Goal: Navigation & Orientation: Find specific page/section

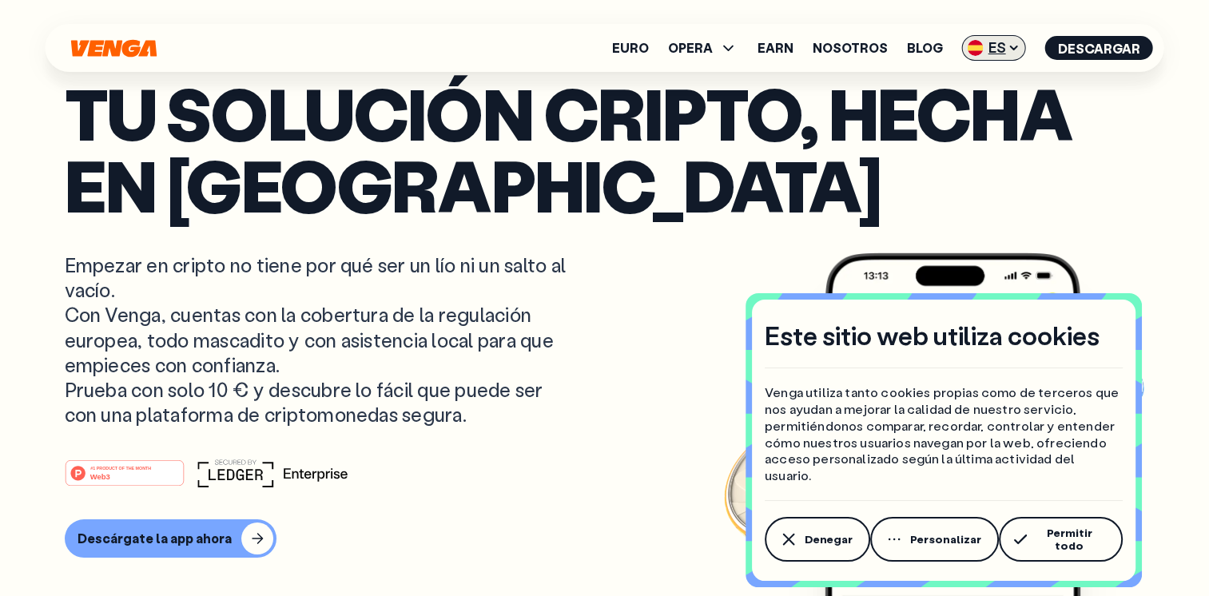
click at [1013, 53] on icon at bounding box center [1014, 48] width 13 height 13
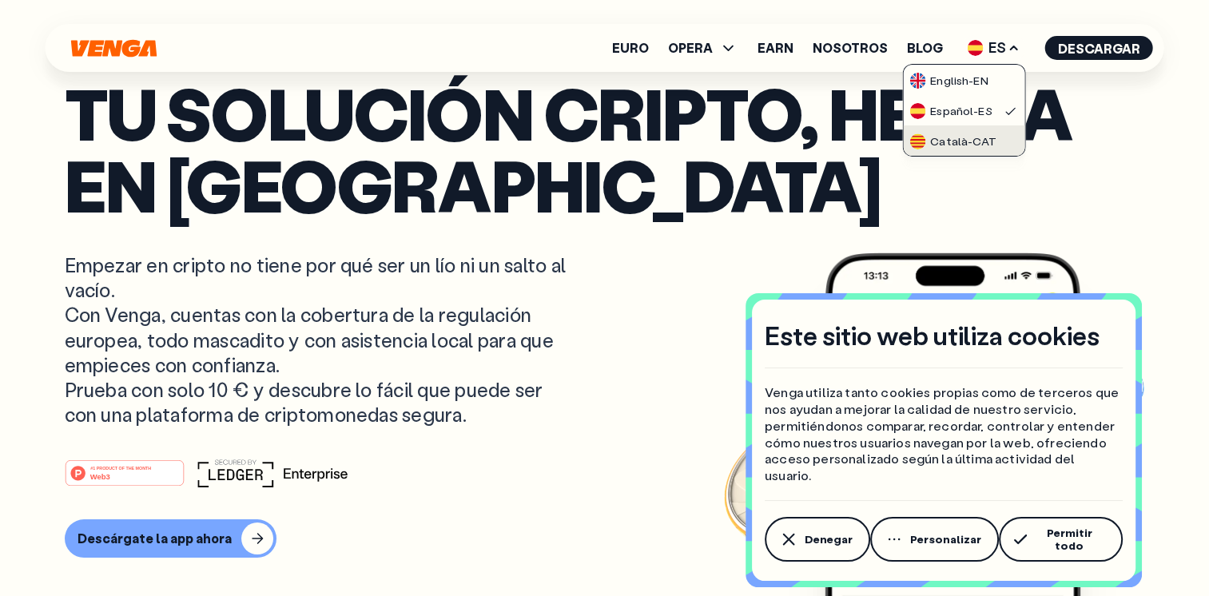
click at [953, 139] on div "Català - CAT" at bounding box center [952, 141] width 86 height 16
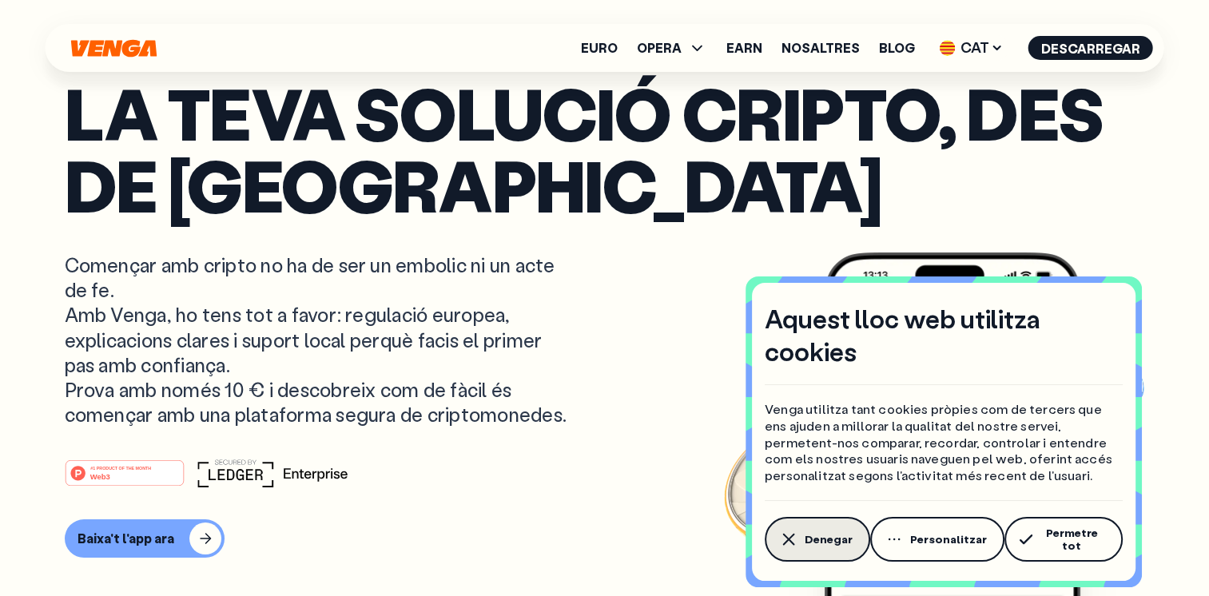
click at [787, 545] on icon "button" at bounding box center [788, 539] width 19 height 19
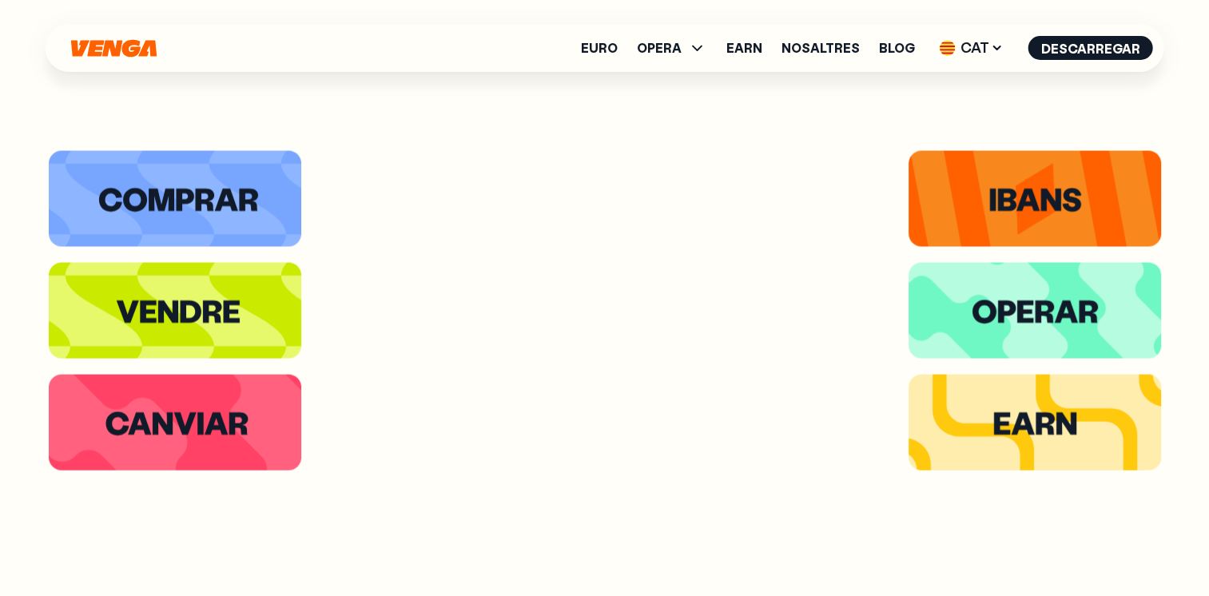
scroll to position [3132, 0]
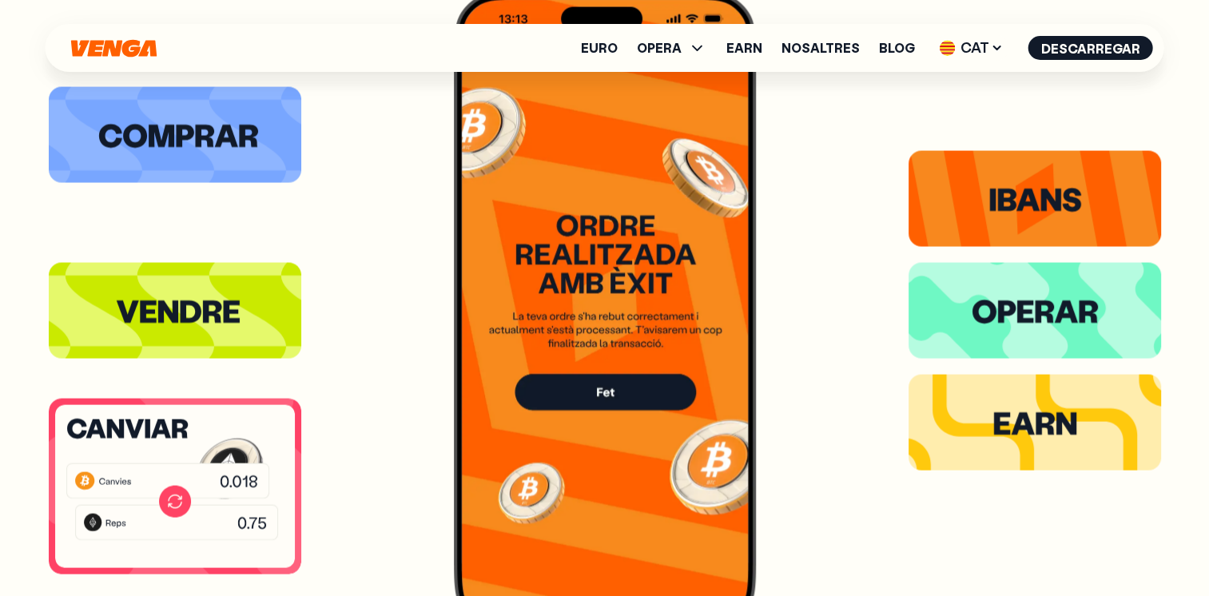
click at [185, 465] on icon at bounding box center [168, 481] width 205 height 37
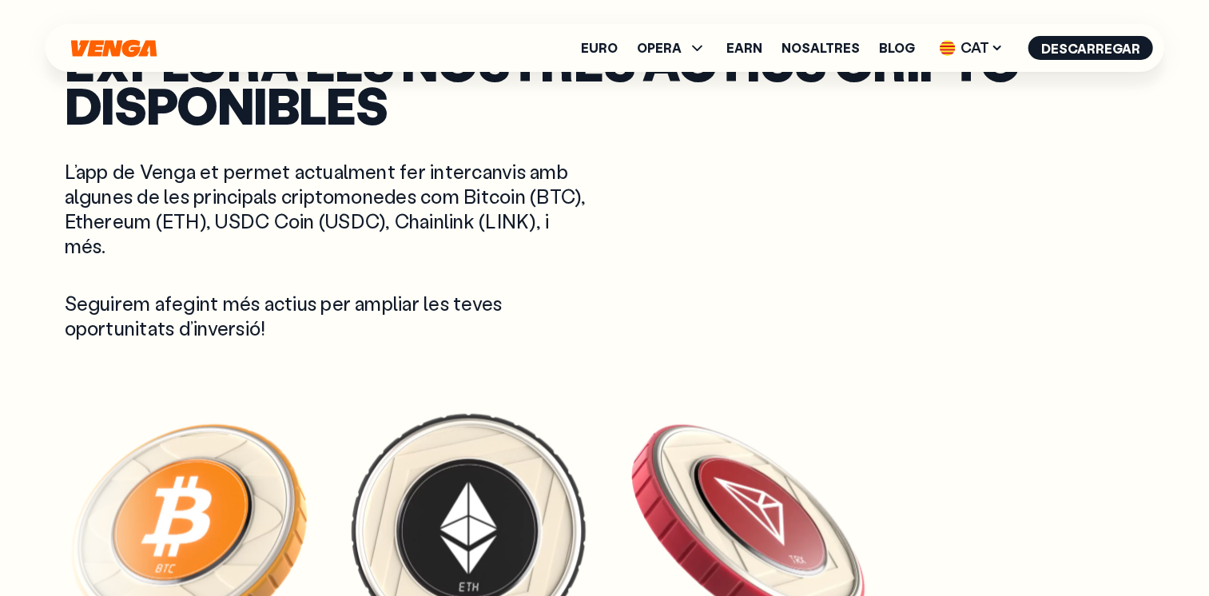
scroll to position [3037, 0]
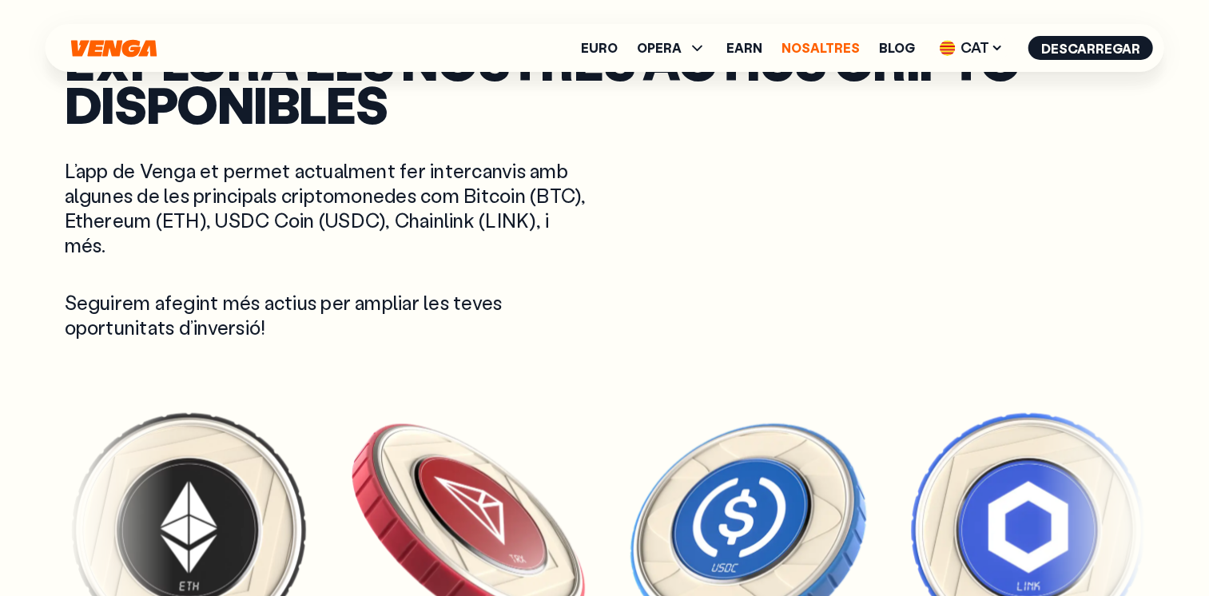
click at [829, 43] on link "Nosaltres" at bounding box center [821, 48] width 78 height 13
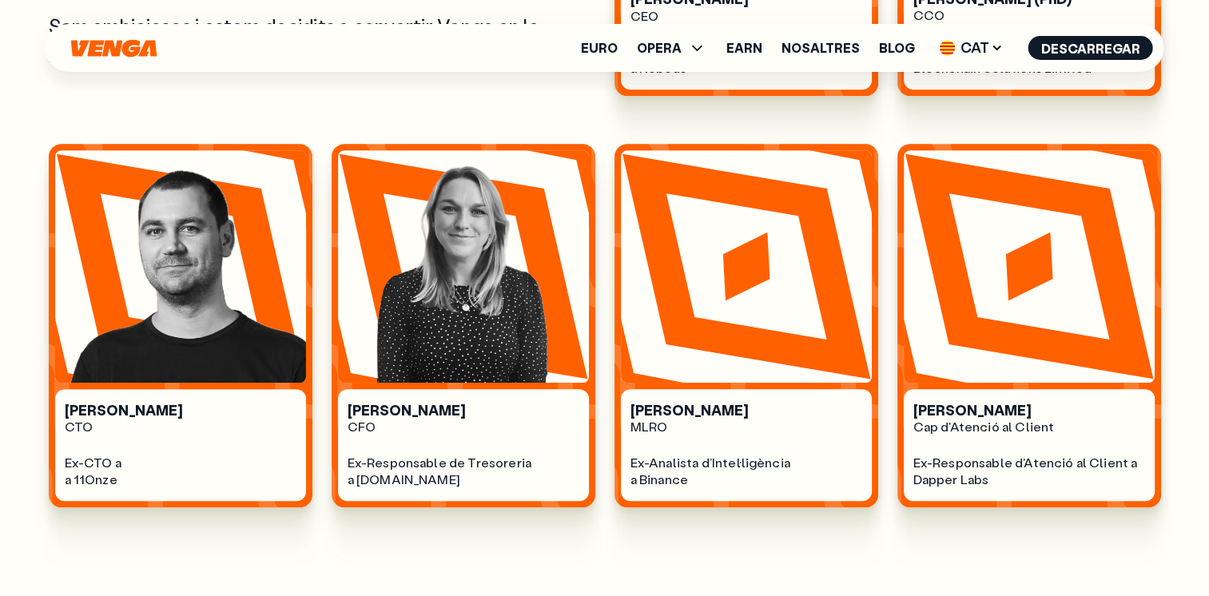
scroll to position [959, 0]
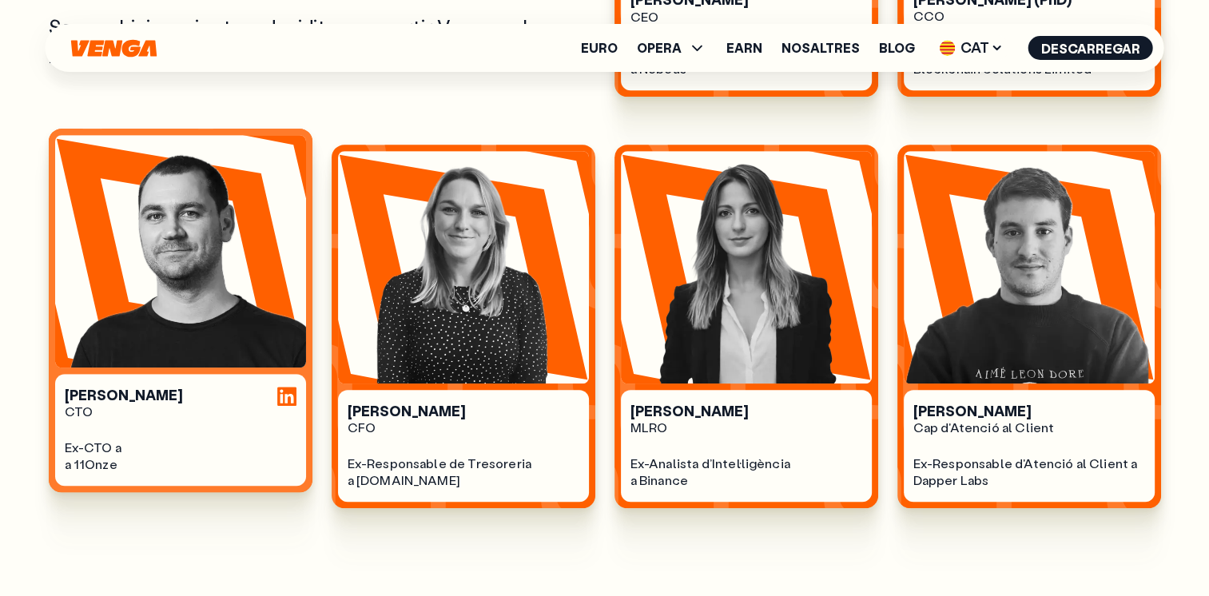
click at [178, 304] on img at bounding box center [180, 251] width 251 height 233
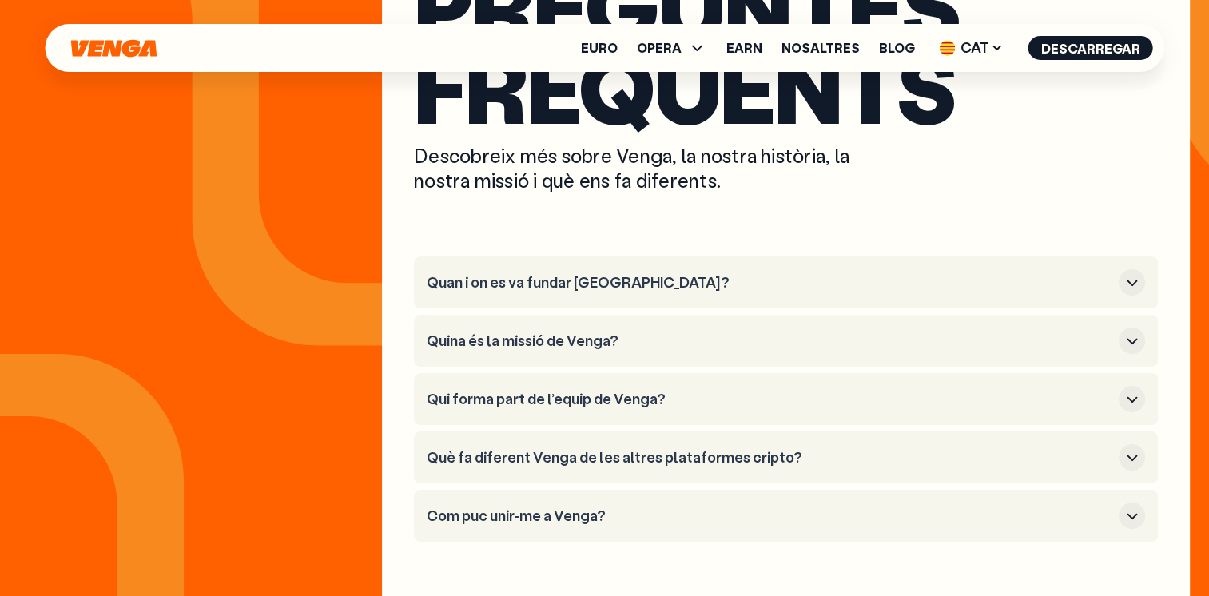
scroll to position [5939, 0]
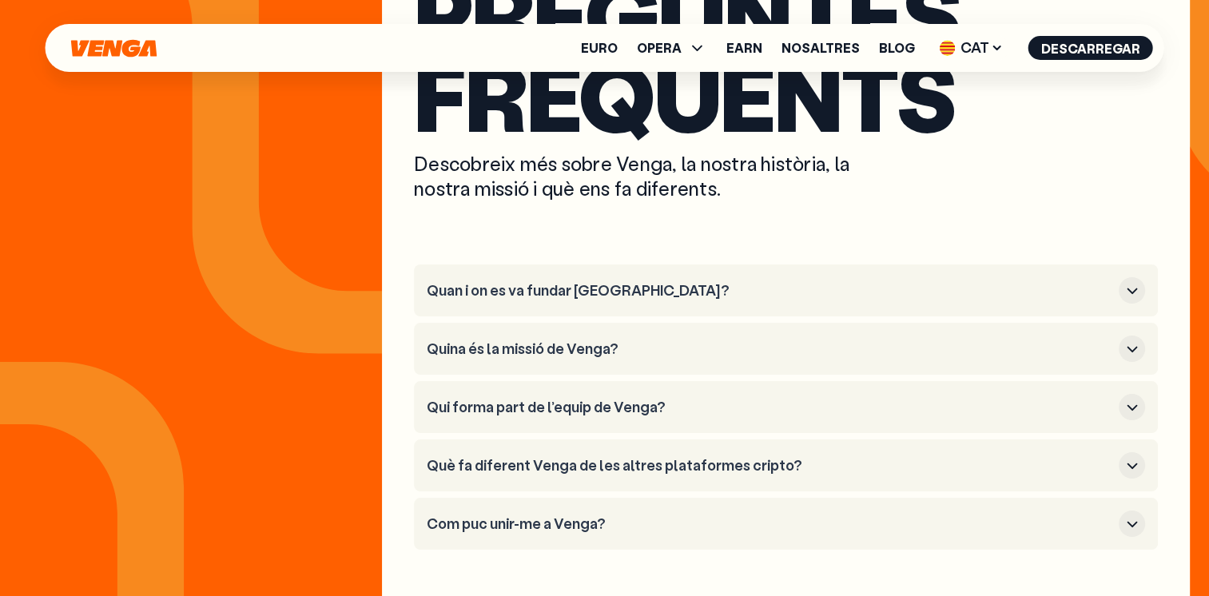
click at [1125, 281] on icon "button" at bounding box center [1132, 290] width 19 height 19
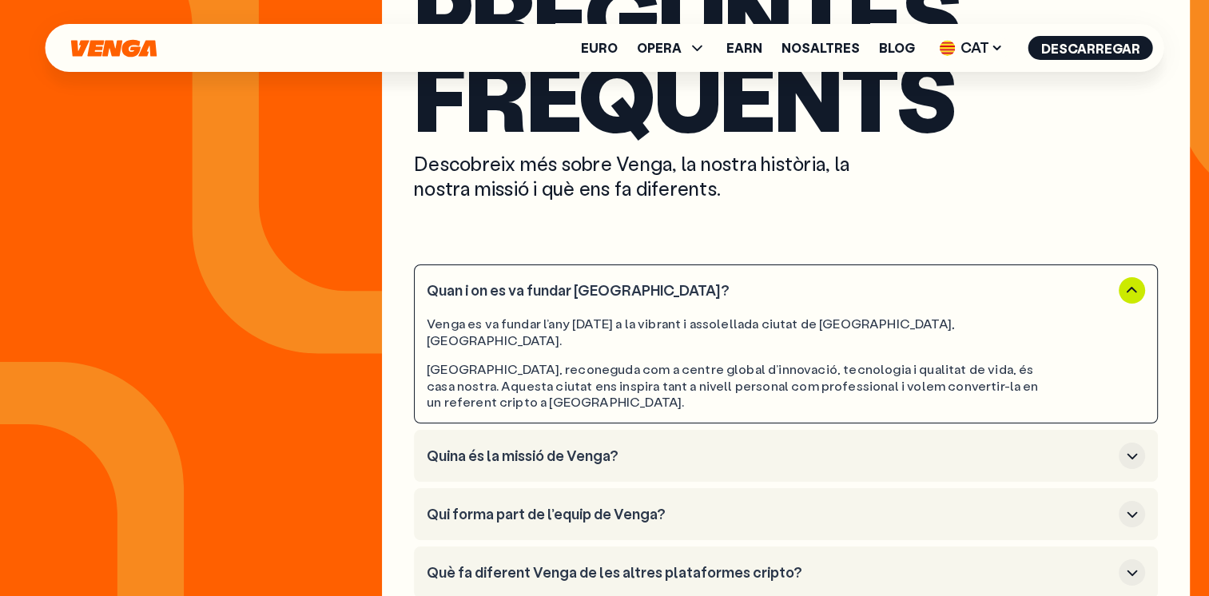
click at [1125, 281] on icon "button" at bounding box center [1132, 290] width 19 height 19
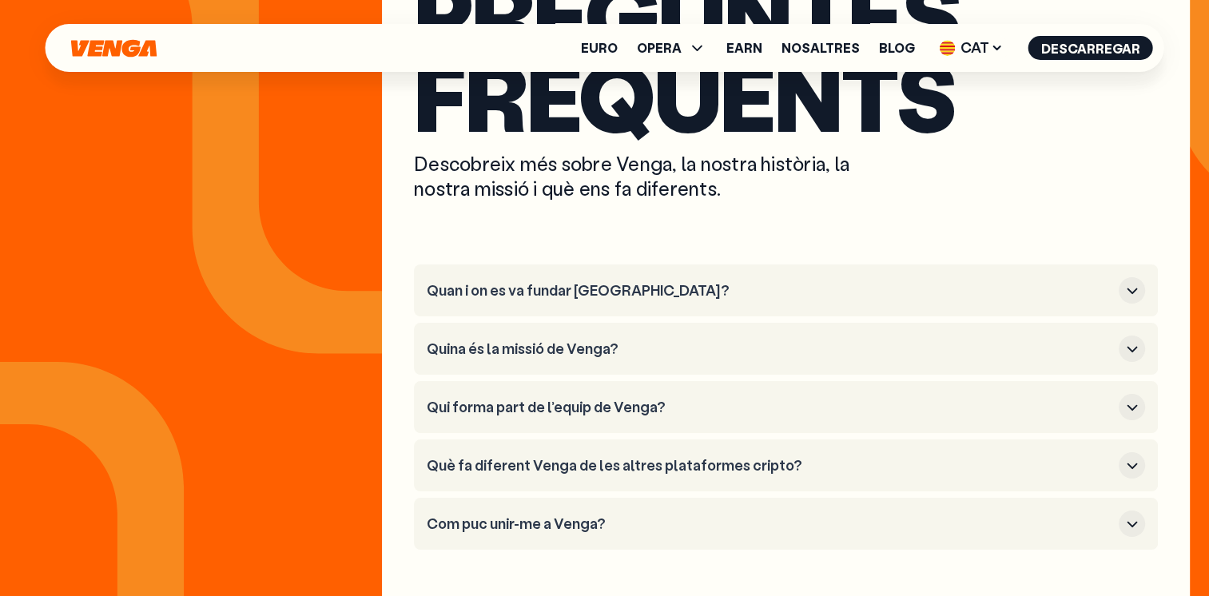
click at [1132, 515] on icon "button" at bounding box center [1132, 524] width 19 height 19
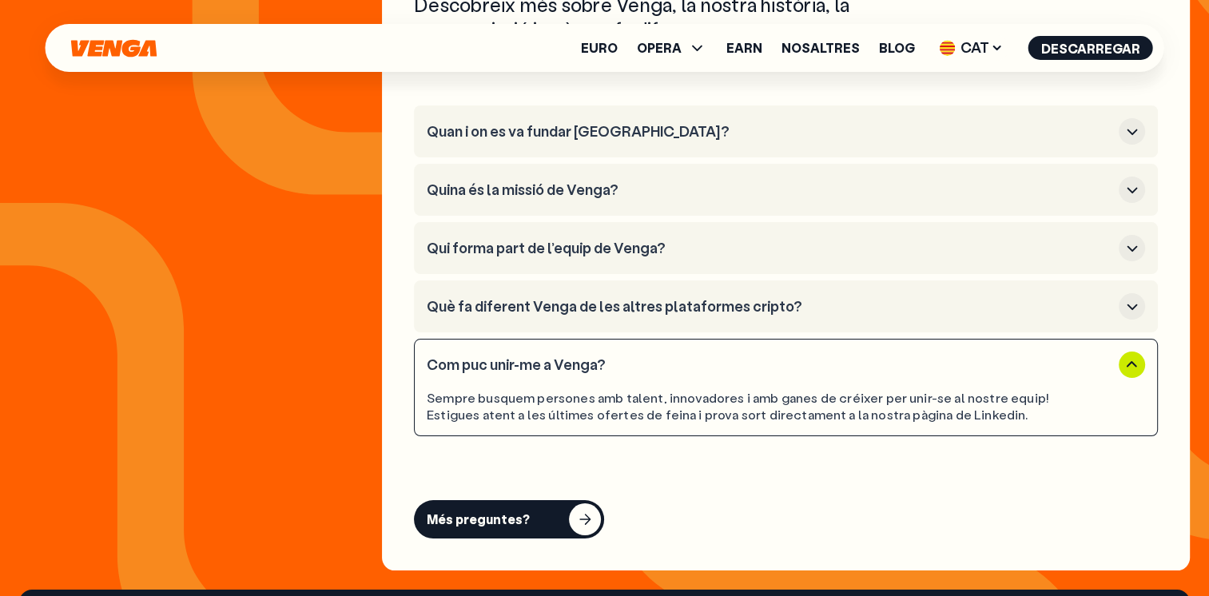
scroll to position [6099, 0]
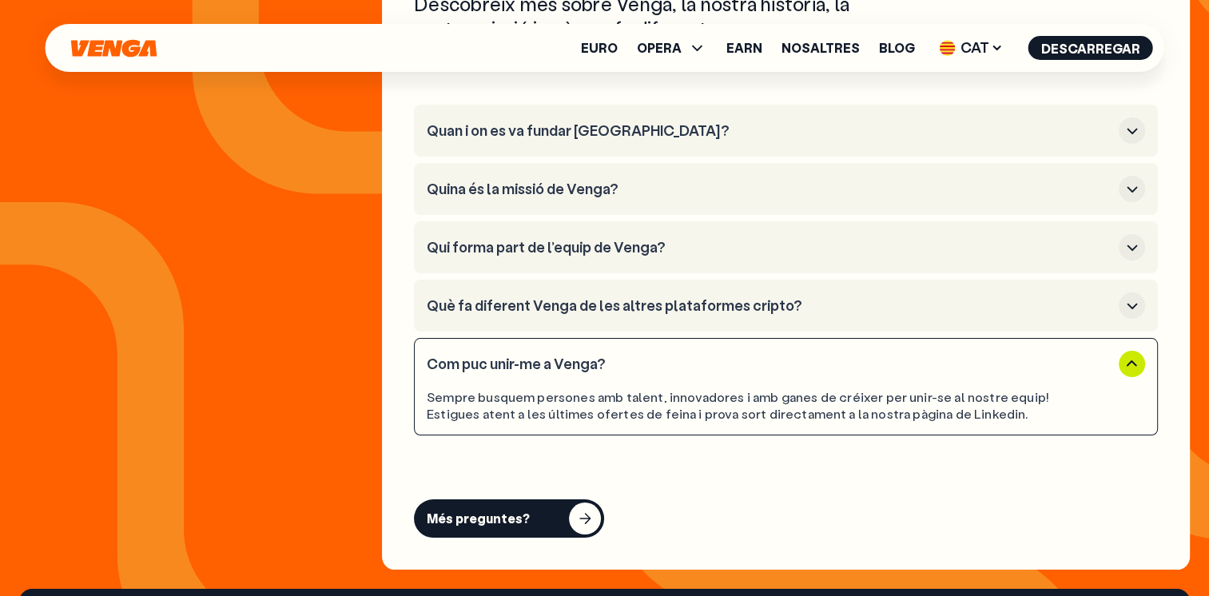
click at [849, 395] on div "Sempre busquem persones amb talent, innovadores i amb ganes de créixer per unir…" at bounding box center [741, 406] width 628 height 34
